Goal: Entertainment & Leisure: Consume media (video, audio)

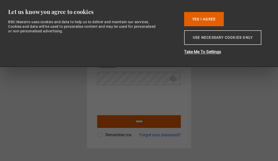
click at [203, 43] on button "Use necessary cookies only" at bounding box center [222, 37] width 77 height 15
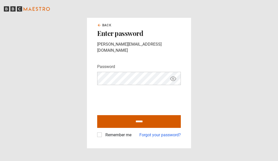
click at [107, 116] on input "******" at bounding box center [139, 121] width 84 height 13
type input "**********"
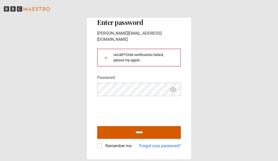
click at [131, 129] on input "******" at bounding box center [139, 132] width 84 height 13
type input "**********"
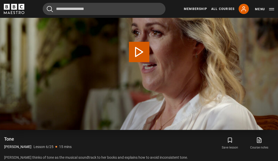
click at [141, 45] on button "Play Lesson Tone" at bounding box center [139, 52] width 20 height 20
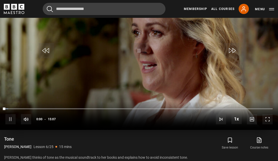
scroll to position [241, 0]
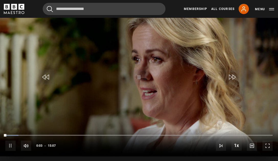
drag, startPoint x: 265, startPoint y: 146, endPoint x: 262, endPoint y: 147, distance: 4.1
click at [266, 146] on span "Video Player" at bounding box center [267, 146] width 10 height 10
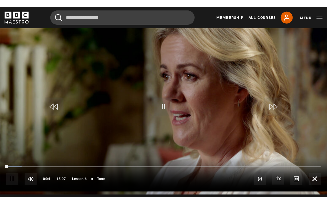
scroll to position [0, 0]
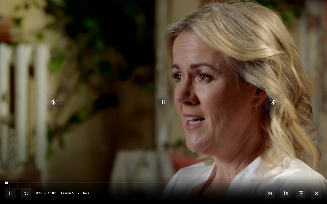
click at [167, 100] on span "Video Player" at bounding box center [163, 101] width 15 height 15
click at [161, 107] on span "Video Player" at bounding box center [163, 101] width 15 height 15
click at [58, 100] on span "Video Player" at bounding box center [54, 101] width 15 height 15
click at [164, 97] on span "Video Player" at bounding box center [163, 101] width 15 height 15
click at [277, 161] on span "English Captions" at bounding box center [302, 186] width 12 height 4
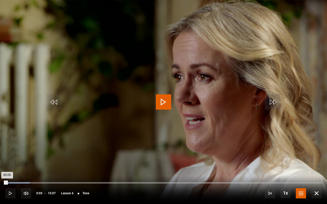
click at [7, 161] on div "Loaded : 7.68% 00:05 00:05" at bounding box center [163, 183] width 316 height 2
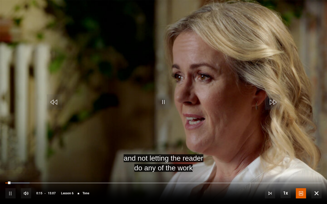
click at [164, 102] on span "Video Player" at bounding box center [163, 101] width 15 height 15
click at [53, 102] on span "Video Player" at bounding box center [54, 101] width 15 height 15
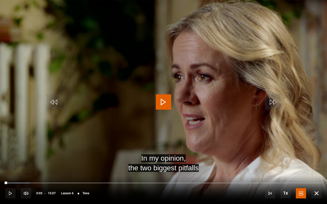
click at [164, 103] on span "Video Player" at bounding box center [163, 101] width 15 height 15
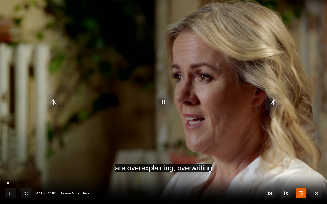
click at [58, 98] on span "Video Player" at bounding box center [54, 101] width 15 height 15
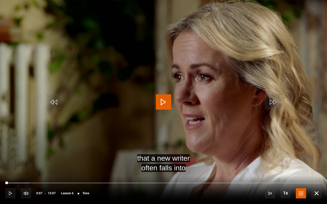
click at [162, 103] on span "Video Player" at bounding box center [163, 101] width 15 height 15
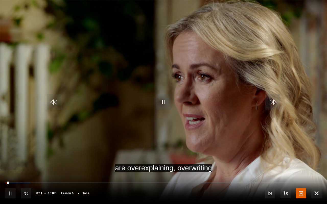
click at [162, 103] on span "Video Player" at bounding box center [163, 101] width 15 height 15
click at [165, 100] on span "Video Player" at bounding box center [163, 101] width 15 height 15
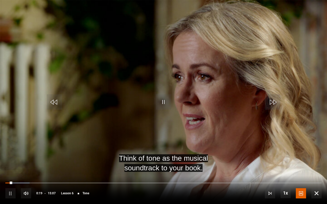
click at [165, 100] on span "Video Player" at bounding box center [163, 101] width 15 height 15
click at [55, 103] on span "Video Player" at bounding box center [54, 101] width 15 height 15
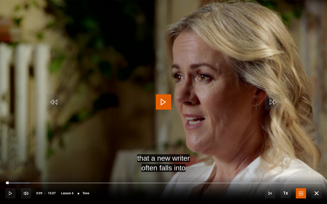
click at [163, 100] on span "Video Player" at bounding box center [163, 101] width 15 height 15
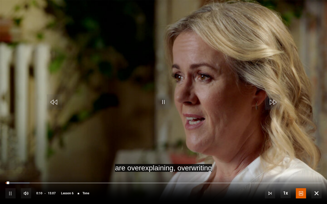
click at [164, 102] on span "Video Player" at bounding box center [163, 101] width 15 height 15
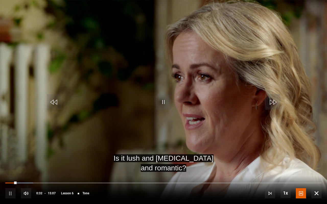
click at [54, 98] on span "Video Player" at bounding box center [54, 101] width 15 height 15
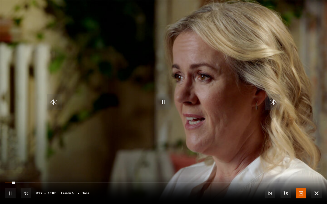
click at [163, 102] on span "Video Player" at bounding box center [163, 101] width 15 height 15
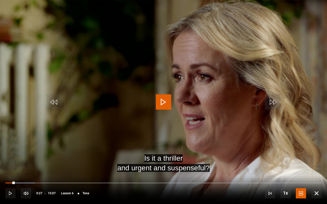
click at [163, 102] on span "Video Player" at bounding box center [163, 101] width 15 height 15
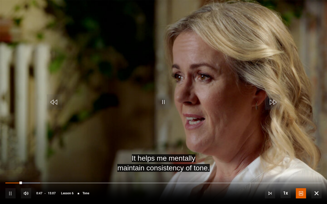
click at [164, 101] on span "Video Player" at bounding box center [163, 101] width 15 height 15
click at [158, 99] on span "Video Player" at bounding box center [163, 101] width 15 height 15
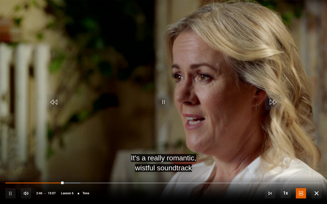
click at [161, 106] on span "Video Player" at bounding box center [163, 101] width 15 height 15
click at [165, 99] on span "Video Player" at bounding box center [163, 101] width 15 height 15
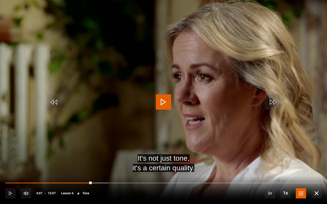
click at [55, 103] on span "Video Player" at bounding box center [54, 101] width 15 height 15
click at [168, 99] on span "Video Player" at bounding box center [163, 101] width 15 height 15
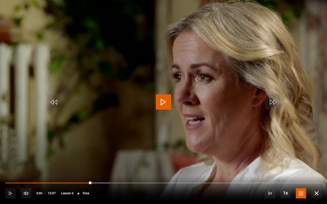
click at [168, 99] on span "Video Player" at bounding box center [163, 101] width 15 height 15
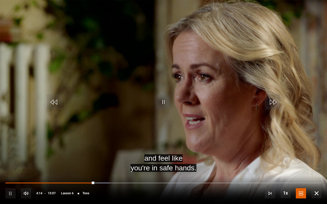
click at [164, 105] on span "Video Player" at bounding box center [163, 101] width 15 height 15
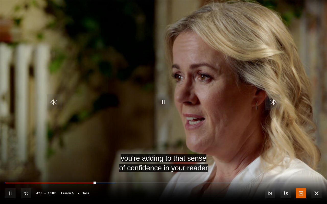
click at [166, 102] on span "Video Player" at bounding box center [163, 101] width 15 height 15
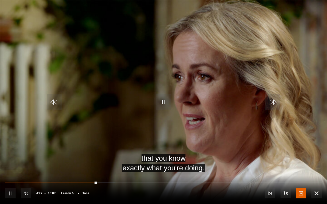
click at [166, 102] on span "Video Player" at bounding box center [163, 101] width 15 height 15
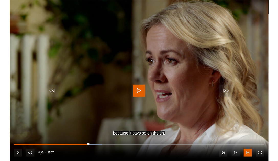
scroll to position [241, 0]
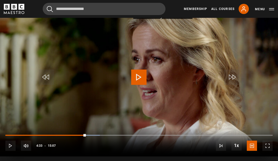
click at [141, 76] on span "Video Player" at bounding box center [138, 77] width 15 height 15
click at [50, 76] on span "Video Player" at bounding box center [46, 77] width 15 height 15
click at [49, 72] on span "Video Player" at bounding box center [46, 77] width 15 height 15
click at [139, 73] on span "Video Player" at bounding box center [138, 77] width 15 height 15
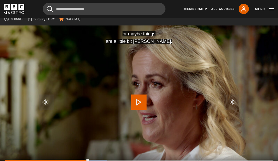
scroll to position [214, 0]
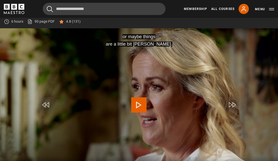
click at [44, 104] on span "Video Player" at bounding box center [46, 105] width 15 height 15
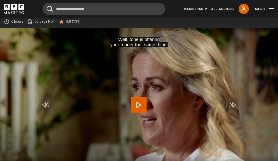
click at [44, 104] on span "Video Player" at bounding box center [46, 105] width 15 height 15
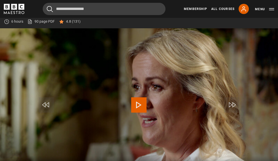
click at [133, 102] on span "Video Player" at bounding box center [138, 105] width 15 height 15
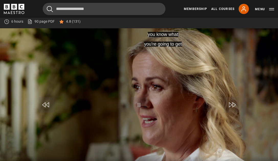
click at [137, 106] on span "Video Player" at bounding box center [138, 105] width 15 height 15
click at [138, 107] on span "Video Player" at bounding box center [138, 105] width 15 height 15
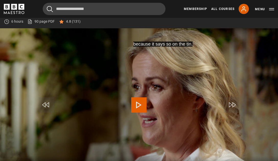
click at [138, 107] on span "Video Player" at bounding box center [138, 105] width 15 height 15
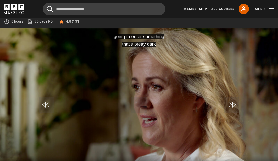
click at [138, 107] on span "Video Player" at bounding box center [138, 105] width 15 height 15
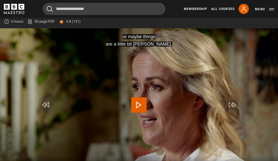
click at [139, 100] on span "Video Player" at bounding box center [138, 105] width 15 height 15
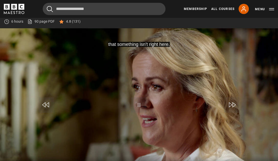
click at [137, 104] on span "Video Player" at bounding box center [138, 105] width 15 height 15
click at [144, 105] on span "Video Player" at bounding box center [138, 105] width 15 height 15
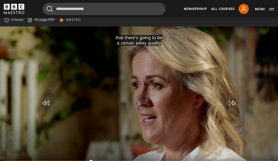
click at [136, 102] on span "Video Player" at bounding box center [138, 103] width 15 height 15
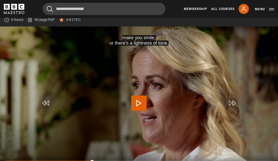
click at [136, 102] on span "Video Player" at bounding box center [138, 103] width 15 height 15
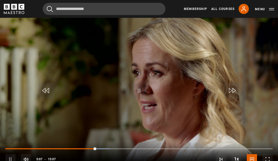
scroll to position [228, 0]
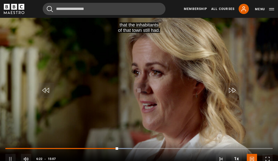
click at [140, 89] on span "Video Player" at bounding box center [138, 90] width 15 height 15
click at [49, 91] on span "Video Player" at bounding box center [46, 90] width 15 height 15
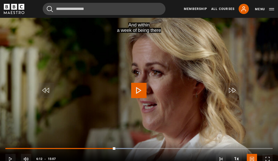
click at [49, 91] on span "Video Player" at bounding box center [46, 90] width 15 height 15
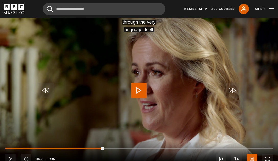
click at [230, 89] on span "Video Player" at bounding box center [231, 90] width 15 height 15
click at [139, 88] on span "Video Player" at bounding box center [138, 90] width 15 height 15
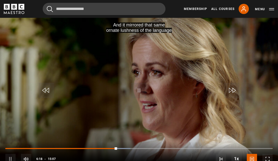
click at [139, 88] on span "Video Player" at bounding box center [138, 90] width 15 height 15
click at [140, 92] on span "Video Player" at bounding box center [138, 90] width 15 height 15
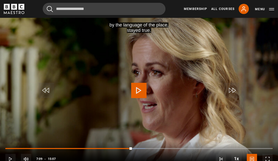
click at [140, 92] on span "Video Player" at bounding box center [138, 90] width 15 height 15
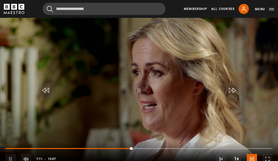
click at [140, 90] on span "Video Player" at bounding box center [138, 90] width 15 height 15
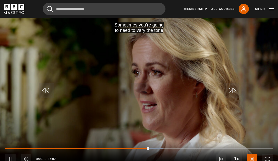
click at [48, 90] on span "Video Player" at bounding box center [46, 90] width 15 height 15
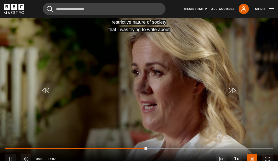
click at [140, 90] on span "Video Player" at bounding box center [138, 90] width 15 height 15
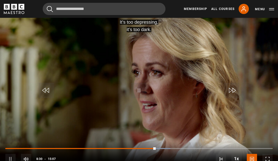
click at [47, 92] on span "Video Player" at bounding box center [46, 90] width 15 height 15
click at [49, 88] on span "Video Player" at bounding box center [46, 90] width 15 height 15
click at [48, 90] on span "Video Player" at bounding box center [46, 90] width 15 height 15
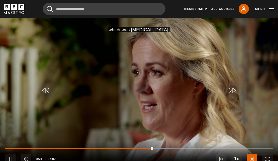
click at [65, 84] on video "Video Player" at bounding box center [139, 92] width 278 height 156
click at [52, 89] on span "Video Player" at bounding box center [46, 90] width 15 height 15
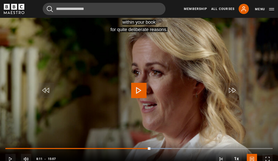
click at [143, 89] on span "Video Player" at bounding box center [138, 90] width 15 height 15
click at [139, 89] on span "Video Player" at bounding box center [138, 90] width 15 height 15
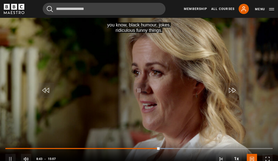
click at [140, 89] on span "Video Player" at bounding box center [138, 90] width 15 height 15
click at [139, 87] on span "Video Player" at bounding box center [138, 90] width 15 height 15
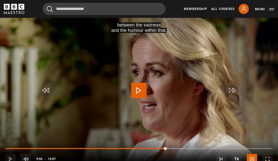
click at [139, 87] on span "Video Player" at bounding box center [138, 90] width 15 height 15
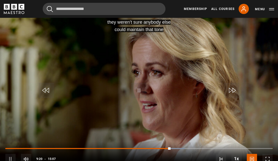
click at [47, 91] on span "Video Player" at bounding box center [46, 90] width 15 height 15
click at [134, 91] on span "Video Player" at bounding box center [138, 90] width 15 height 15
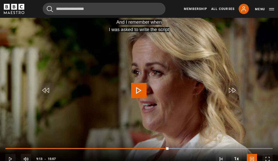
click at [134, 91] on span "Video Player" at bounding box center [138, 90] width 15 height 15
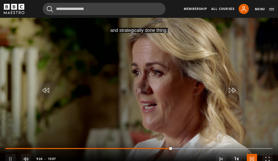
click at [138, 88] on span "Video Player" at bounding box center [138, 90] width 15 height 15
click at [143, 90] on span "Video Player" at bounding box center [138, 90] width 15 height 15
click at [46, 93] on span "Video Player" at bounding box center [46, 90] width 15 height 15
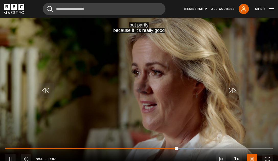
click at [138, 91] on span "Video Player" at bounding box center [138, 90] width 15 height 15
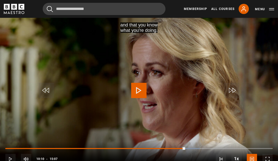
click at [138, 91] on span "Video Player" at bounding box center [138, 90] width 15 height 15
click at [46, 91] on span "Video Player" at bounding box center [46, 90] width 15 height 15
click at [138, 92] on span "Video Player" at bounding box center [138, 90] width 15 height 15
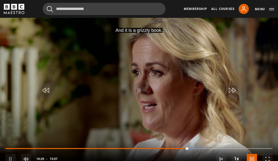
click at [138, 90] on span "Video Player" at bounding box center [138, 90] width 15 height 15
click at [50, 87] on span "Video Player" at bounding box center [46, 90] width 15 height 15
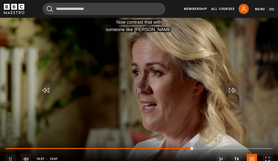
click at [141, 88] on span "Video Player" at bounding box center [138, 90] width 15 height 15
click at [139, 88] on span "Video Player" at bounding box center [138, 90] width 15 height 15
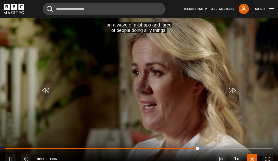
click at [137, 87] on span "Video Player" at bounding box center [138, 90] width 15 height 15
click at [140, 89] on span "Video Player" at bounding box center [138, 90] width 15 height 15
click at [47, 92] on span "Video Player" at bounding box center [46, 90] width 15 height 15
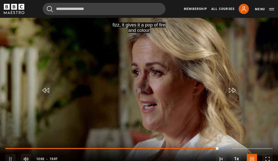
click at [144, 93] on span "Video Player" at bounding box center [138, 90] width 15 height 15
click at [143, 85] on span "Video Player" at bounding box center [138, 90] width 15 height 15
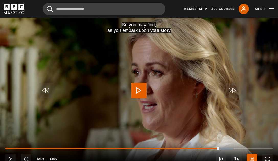
click at [143, 90] on span "Video Player" at bounding box center [138, 90] width 15 height 15
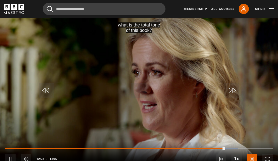
click at [141, 88] on span "Video Player" at bounding box center [138, 90] width 15 height 15
click at [45, 90] on span "Video Player" at bounding box center [46, 90] width 15 height 15
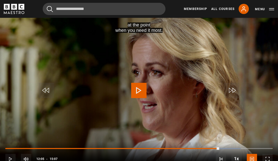
click at [45, 90] on span "Video Player" at bounding box center [46, 90] width 15 height 15
click at [143, 86] on span "Video Player" at bounding box center [138, 90] width 15 height 15
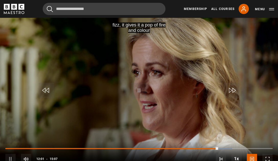
click at [140, 86] on span "Video Player" at bounding box center [138, 90] width 15 height 15
click at [139, 90] on span "Video Player" at bounding box center [138, 90] width 15 height 15
click at [229, 89] on span "Video Player" at bounding box center [231, 90] width 15 height 15
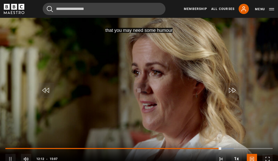
click at [229, 90] on span "Video Player" at bounding box center [231, 90] width 15 height 15
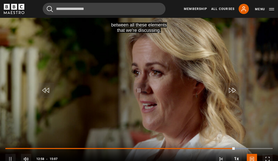
click at [142, 90] on span "Video Player" at bounding box center [138, 90] width 15 height 15
click at [49, 92] on span "Video Player" at bounding box center [46, 90] width 15 height 15
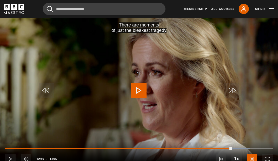
click at [142, 87] on span "Video Player" at bounding box center [138, 90] width 15 height 15
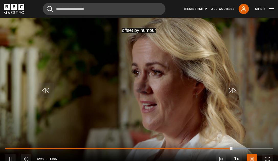
click at [138, 90] on span "Video Player" at bounding box center [138, 90] width 15 height 15
click at [138, 91] on span "Video Player" at bounding box center [138, 90] width 15 height 15
click at [141, 90] on span "Video Player" at bounding box center [138, 90] width 15 height 15
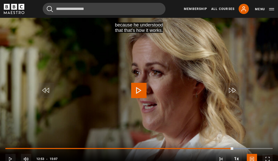
click at [141, 90] on span "Video Player" at bounding box center [138, 90] width 15 height 15
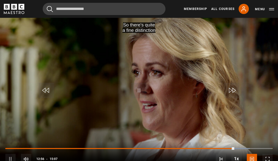
click at [141, 90] on span "Video Player" at bounding box center [138, 90] width 15 height 15
click at [141, 91] on span "Video Player" at bounding box center [138, 90] width 15 height 15
click at [140, 91] on span "Video Player" at bounding box center [138, 90] width 15 height 15
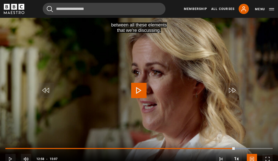
click at [140, 91] on span "Video Player" at bounding box center [138, 90] width 15 height 15
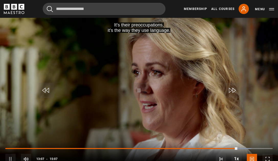
click at [138, 92] on span "Video Player" at bounding box center [138, 90] width 15 height 15
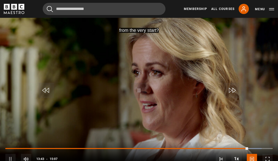
click at [45, 92] on span "Video Player" at bounding box center [46, 90] width 15 height 15
click at [45, 91] on span "Video Player" at bounding box center [46, 90] width 15 height 15
click at [141, 88] on span "Video Player" at bounding box center [138, 90] width 15 height 15
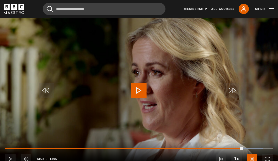
click at [141, 88] on span "Video Player" at bounding box center [138, 90] width 15 height 15
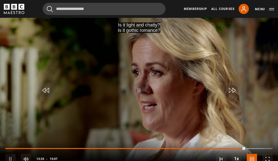
click at [139, 92] on span "Video Player" at bounding box center [138, 90] width 15 height 15
click at [137, 84] on span "Video Player" at bounding box center [138, 90] width 15 height 15
click at [139, 87] on span "Video Player" at bounding box center [138, 90] width 15 height 15
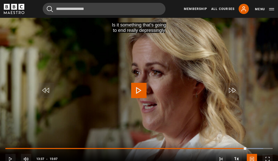
click at [139, 87] on span "Video Player" at bounding box center [138, 90] width 15 height 15
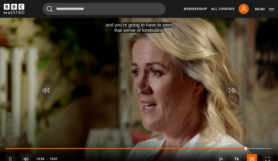
click at [139, 89] on span "Video Player" at bounding box center [138, 90] width 15 height 15
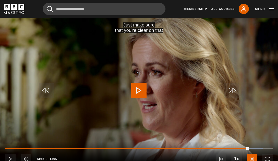
click at [139, 89] on span "Video Player" at bounding box center [138, 90] width 15 height 15
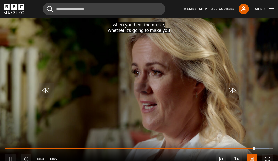
click at [146, 84] on span "Video Player" at bounding box center [138, 90] width 15 height 15
click at [145, 86] on span "Video Player" at bounding box center [138, 90] width 15 height 15
click at [43, 90] on span "Video Player" at bounding box center [46, 90] width 15 height 15
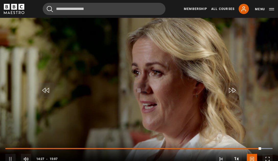
click at [48, 90] on span "Video Player" at bounding box center [46, 90] width 15 height 15
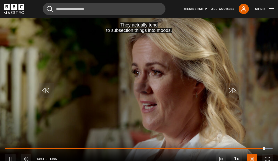
click at [45, 91] on span "Video Player" at bounding box center [46, 90] width 15 height 15
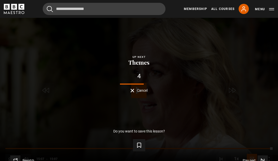
click at [132, 90] on button "Cancel" at bounding box center [138, 91] width 17 height 4
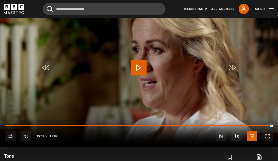
scroll to position [225, 0]
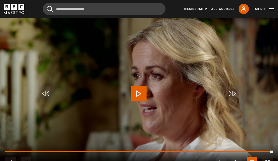
click at [139, 90] on span "Video Player" at bounding box center [138, 93] width 15 height 15
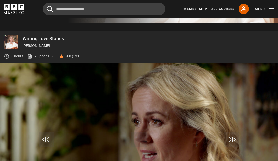
scroll to position [234, 0]
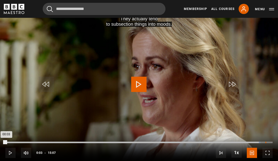
drag, startPoint x: 259, startPoint y: 142, endPoint x: 266, endPoint y: 143, distance: 6.2
click at [266, 143] on div "14:42" at bounding box center [265, 143] width 1 height 2
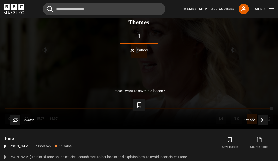
scroll to position [267, 0]
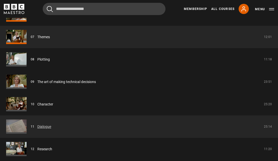
scroll to position [646, 0]
